Goal: Book appointment/travel/reservation

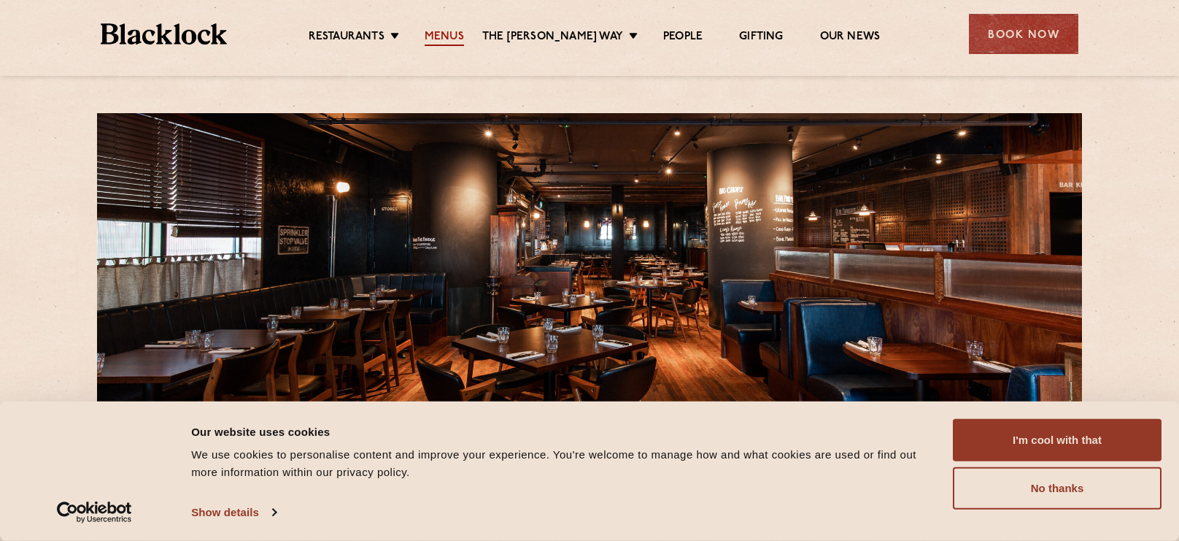
click at [464, 31] on link "Menus" at bounding box center [444, 38] width 39 height 16
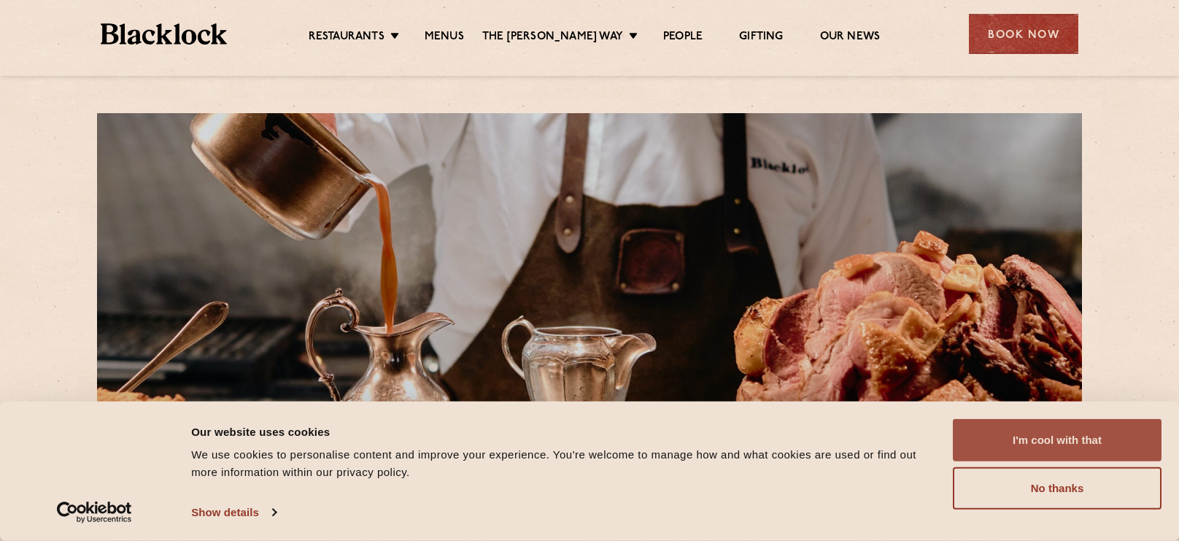
click at [1088, 452] on button "I'm cool with that" at bounding box center [1057, 440] width 209 height 42
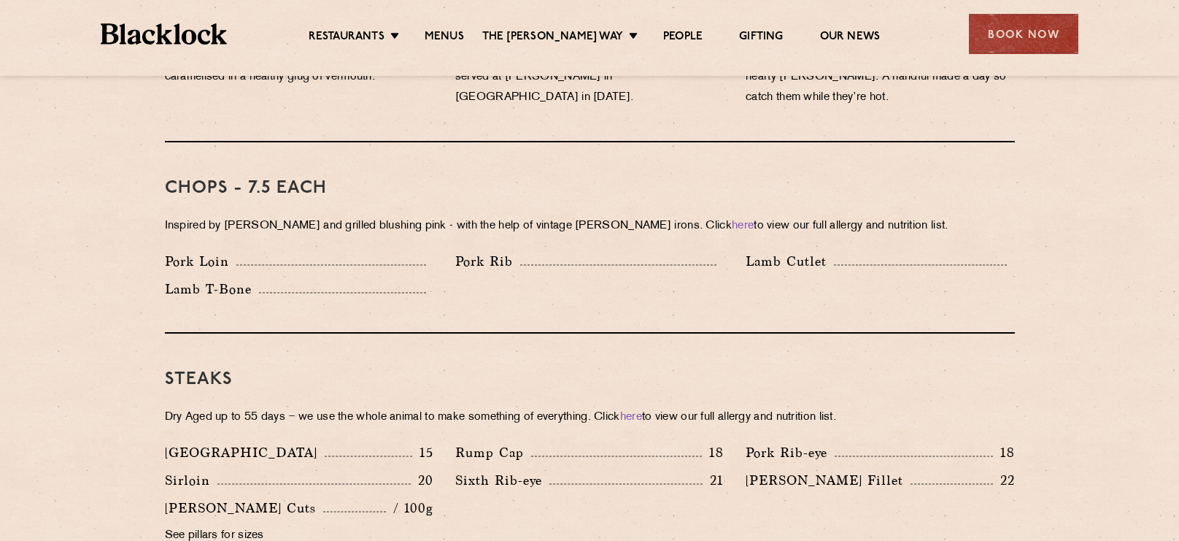
scroll to position [1116, 0]
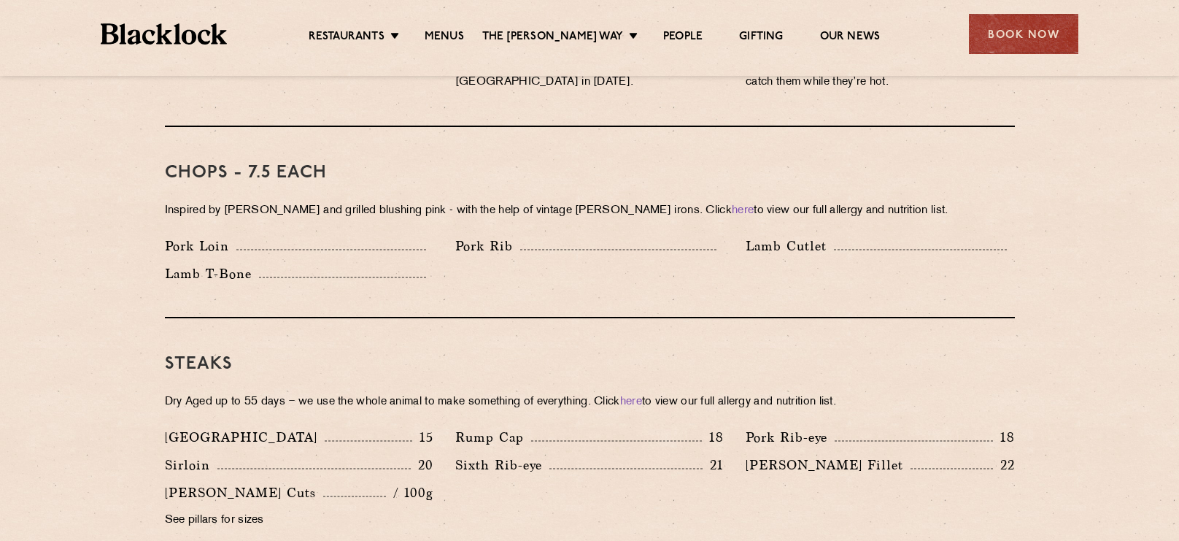
click at [598, 165] on div "Chops - 7.5 each Inspired by Joe Beef and grilled blushing pink - with the help…" at bounding box center [590, 222] width 850 height 191
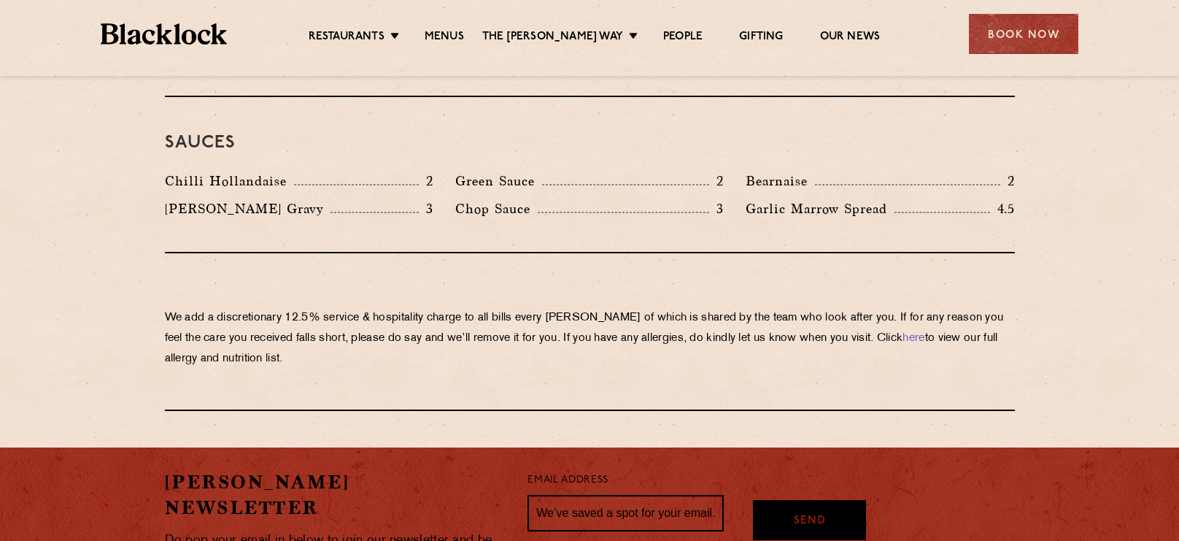
scroll to position [2421, 0]
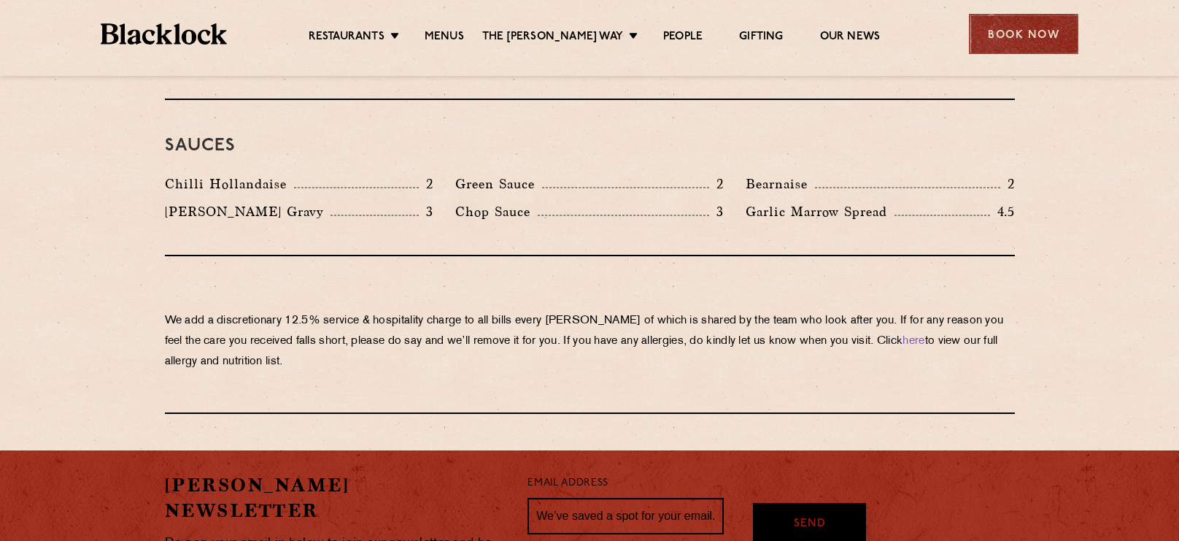
click at [1020, 32] on div "Book Now" at bounding box center [1023, 34] width 109 height 40
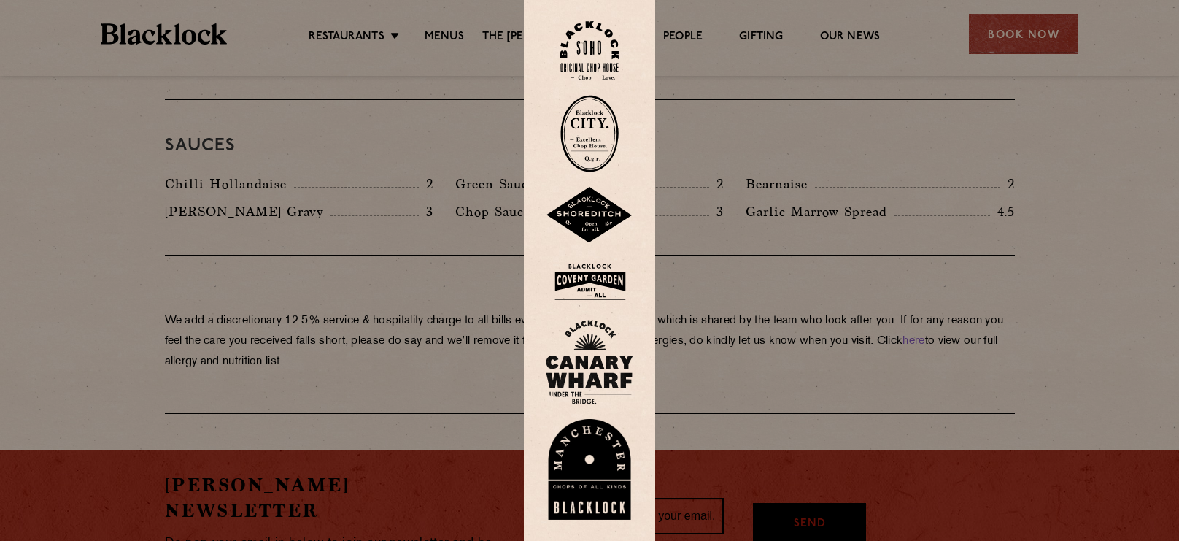
click at [576, 367] on img at bounding box center [590, 362] width 88 height 85
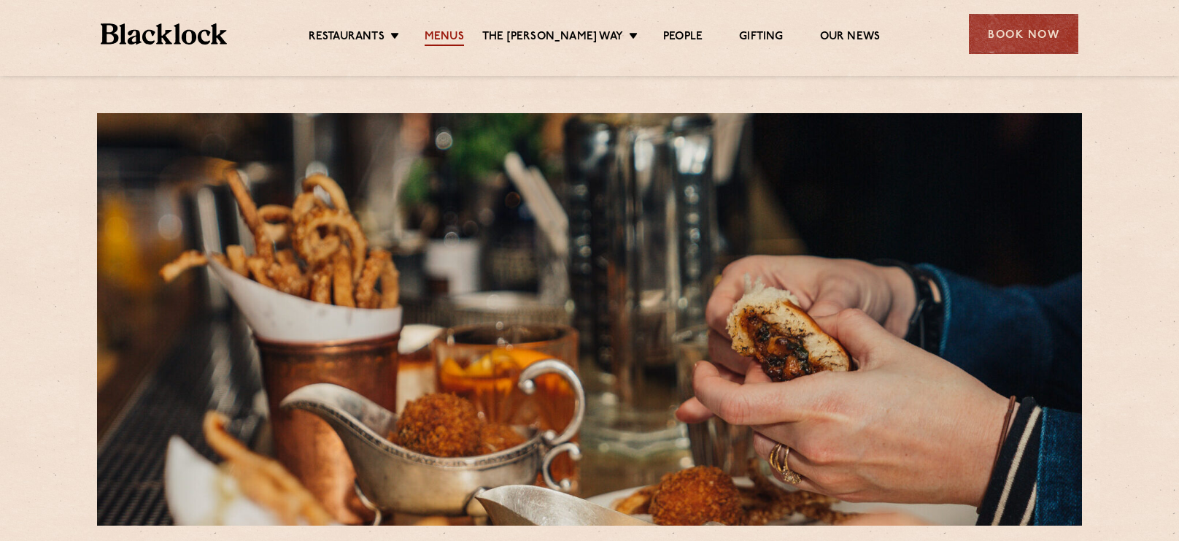
click at [456, 31] on link "Menus" at bounding box center [444, 38] width 39 height 16
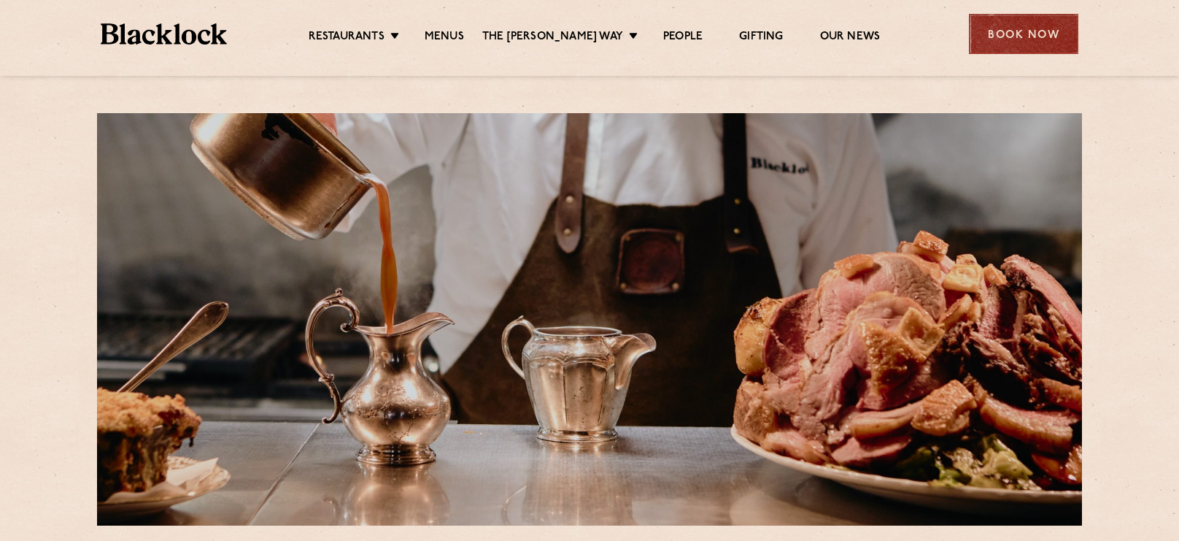
click at [972, 20] on div "Book Now" at bounding box center [1023, 34] width 109 height 40
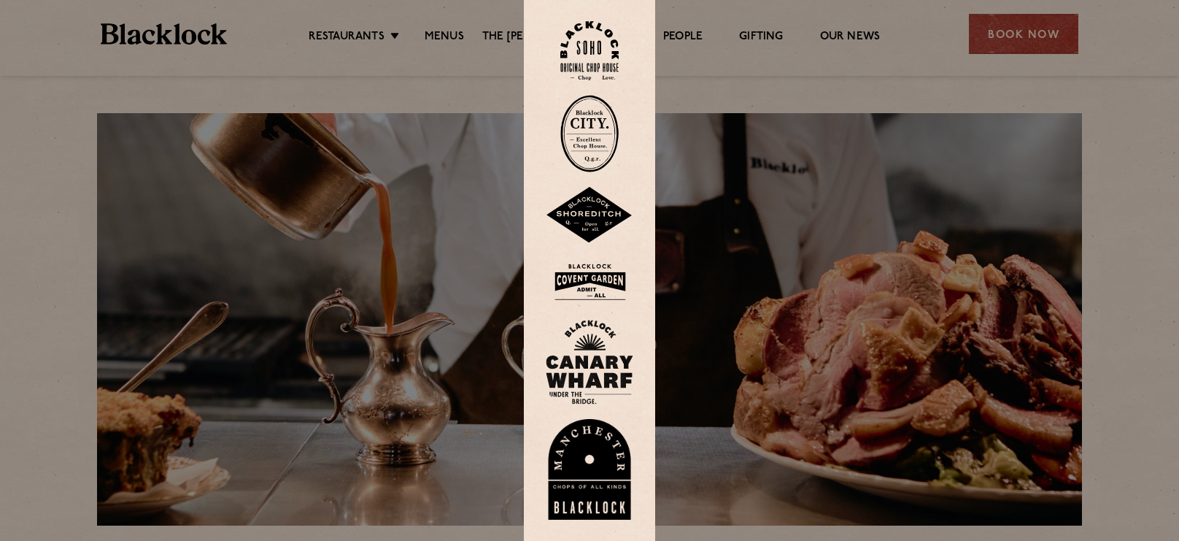
click at [599, 369] on img at bounding box center [590, 362] width 88 height 85
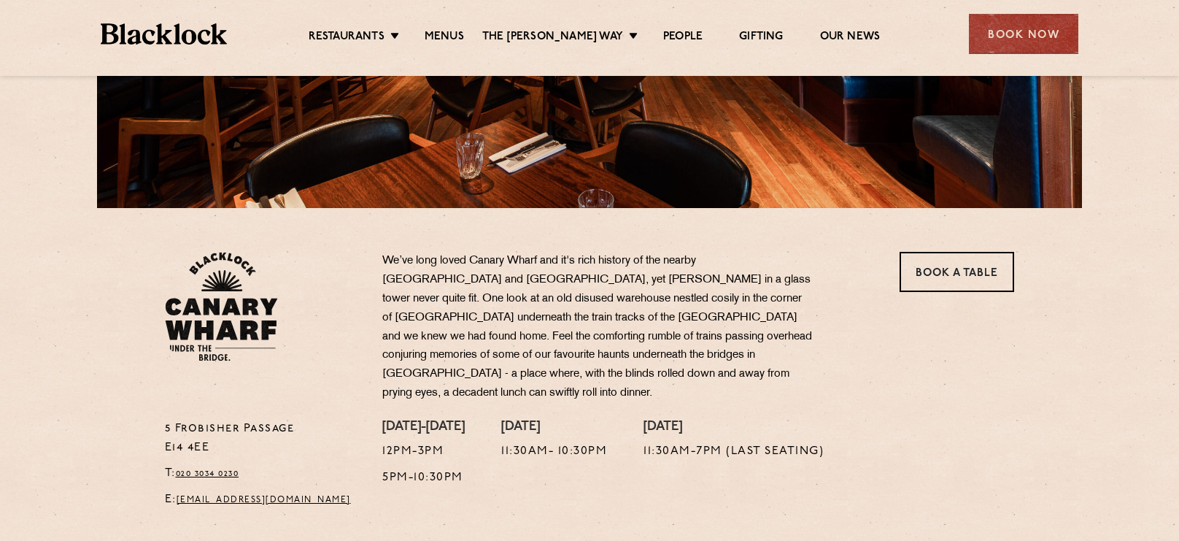
scroll to position [320, 0]
